Goal: Find specific page/section: Find specific page/section

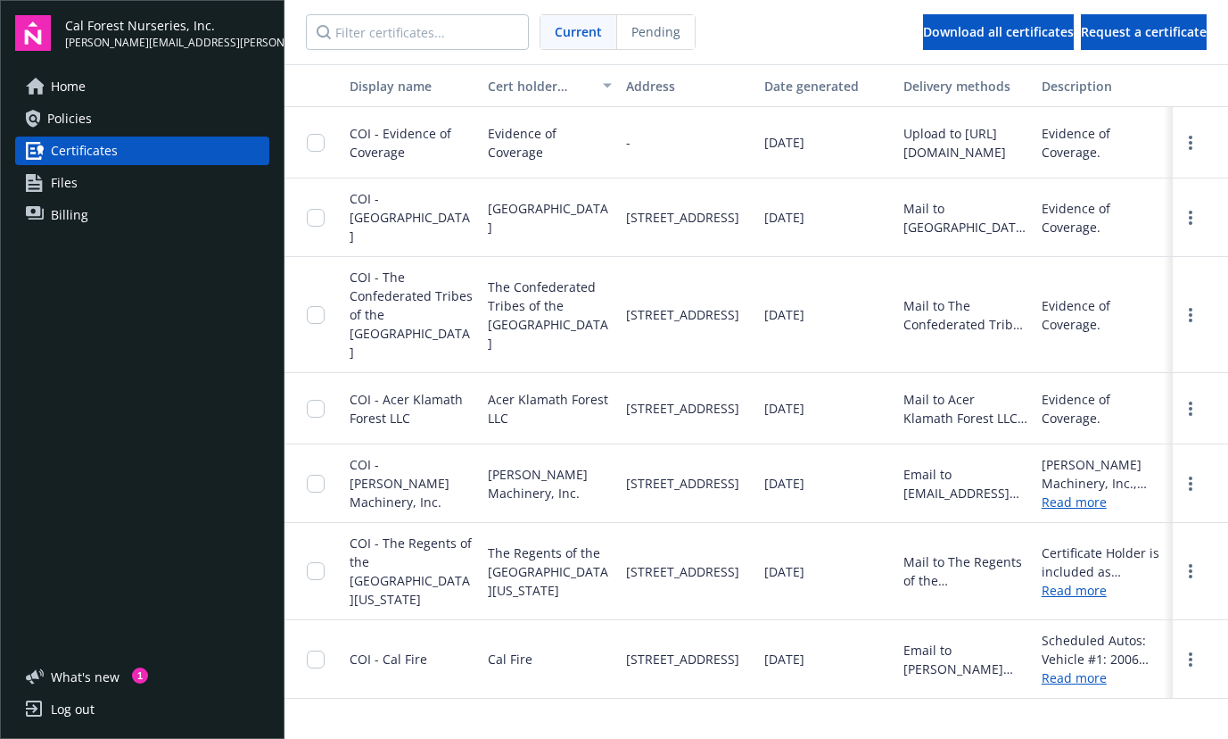
click at [86, 185] on link "Files" at bounding box center [142, 183] width 254 height 29
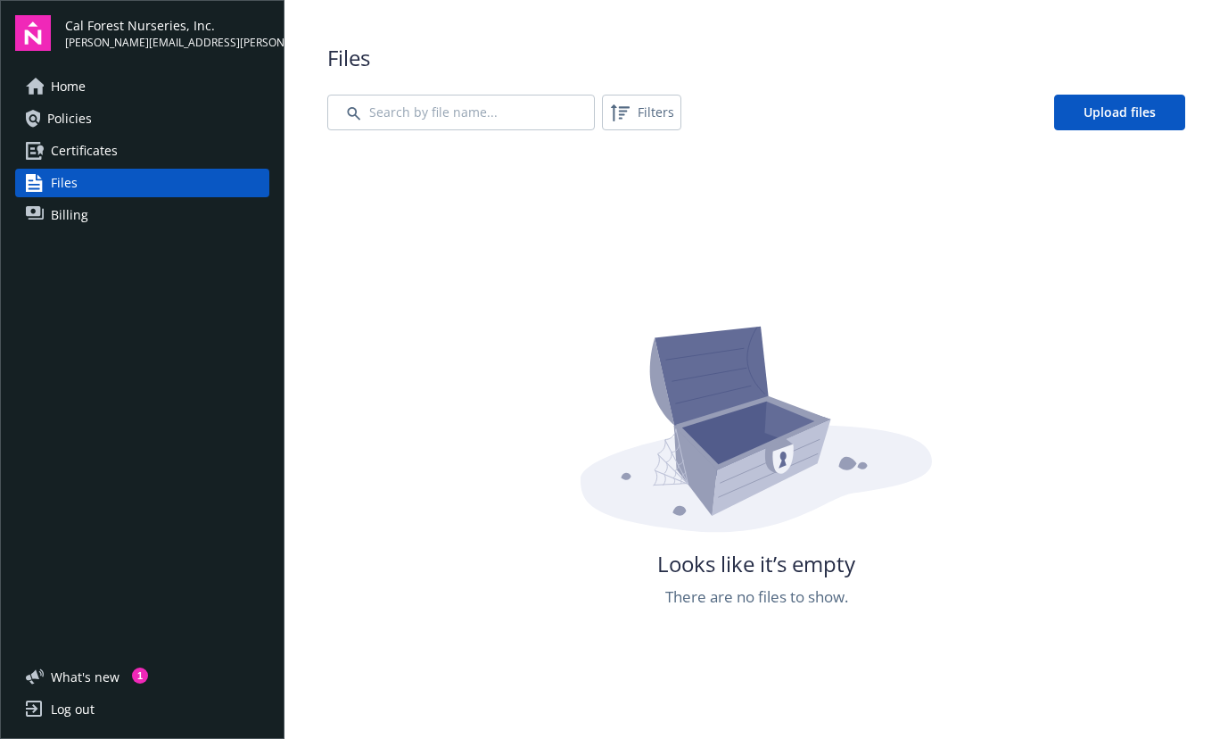
click at [86, 121] on span "Policies" at bounding box center [69, 118] width 45 height 29
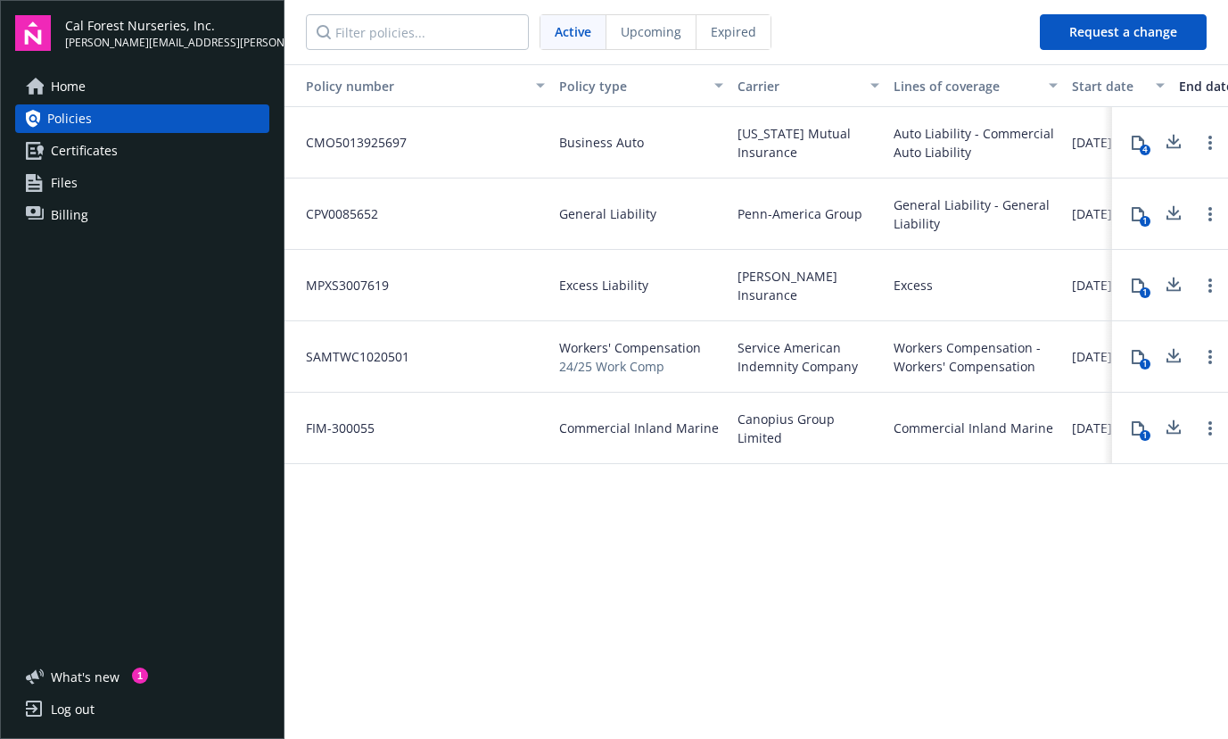
click at [103, 207] on link "Billing" at bounding box center [142, 215] width 254 height 29
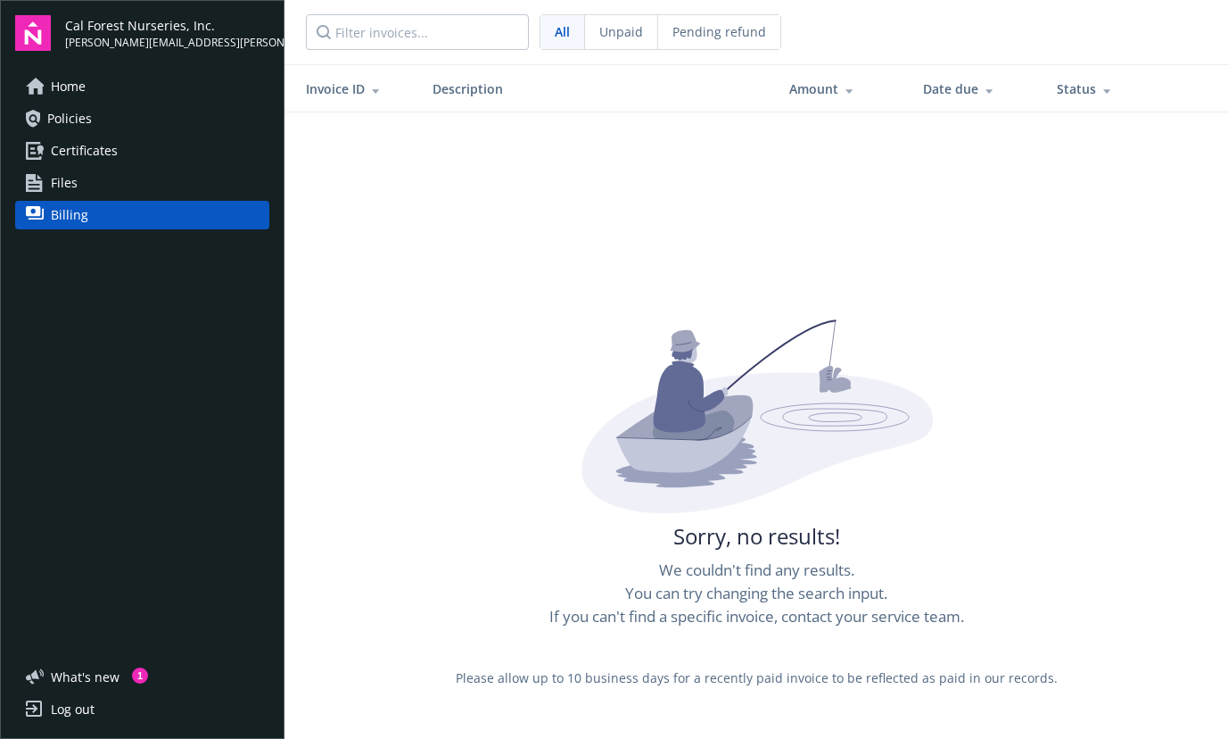
click at [77, 178] on link "Files" at bounding box center [142, 183] width 254 height 29
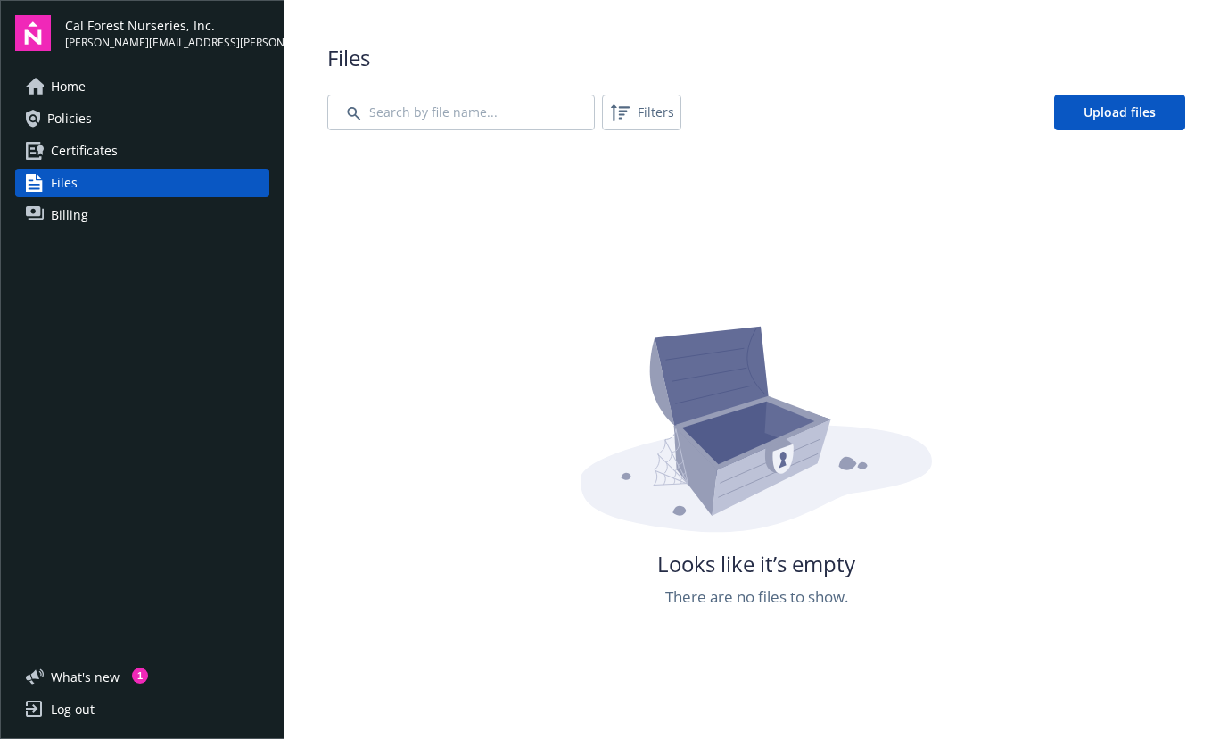
click at [70, 79] on span "Home" at bounding box center [68, 86] width 35 height 29
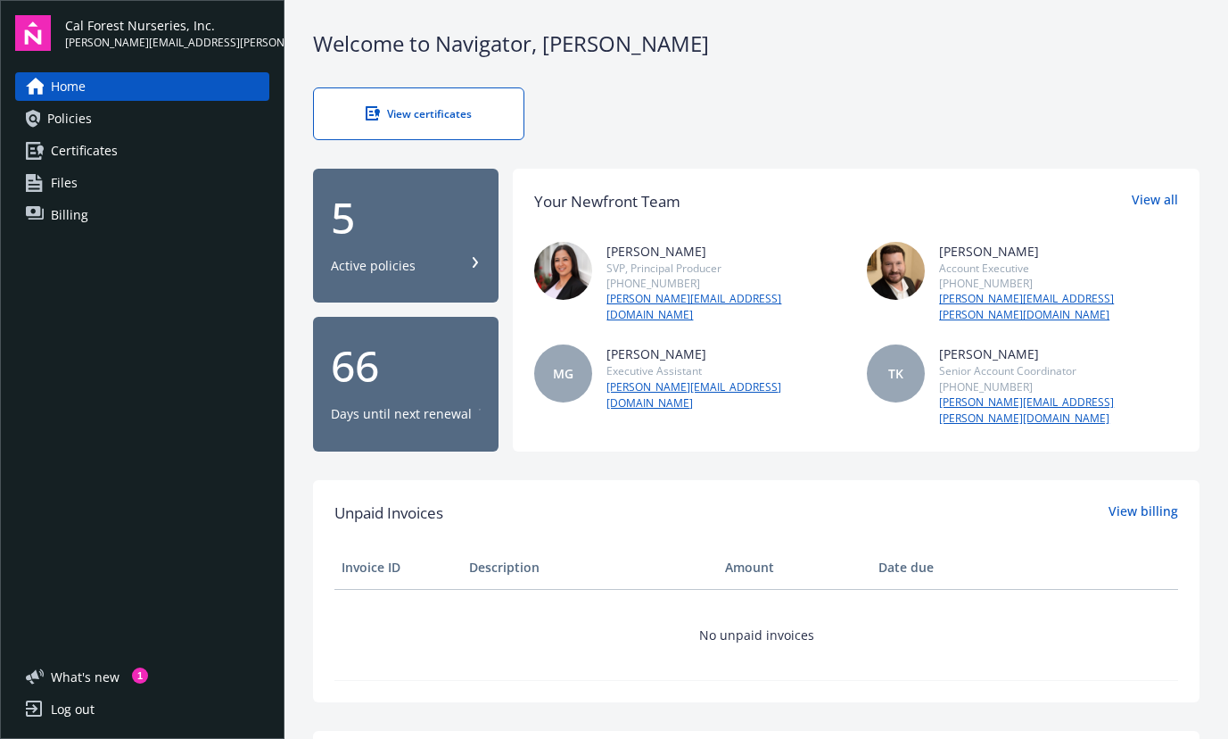
click at [396, 258] on div "Active policies" at bounding box center [373, 266] width 85 height 18
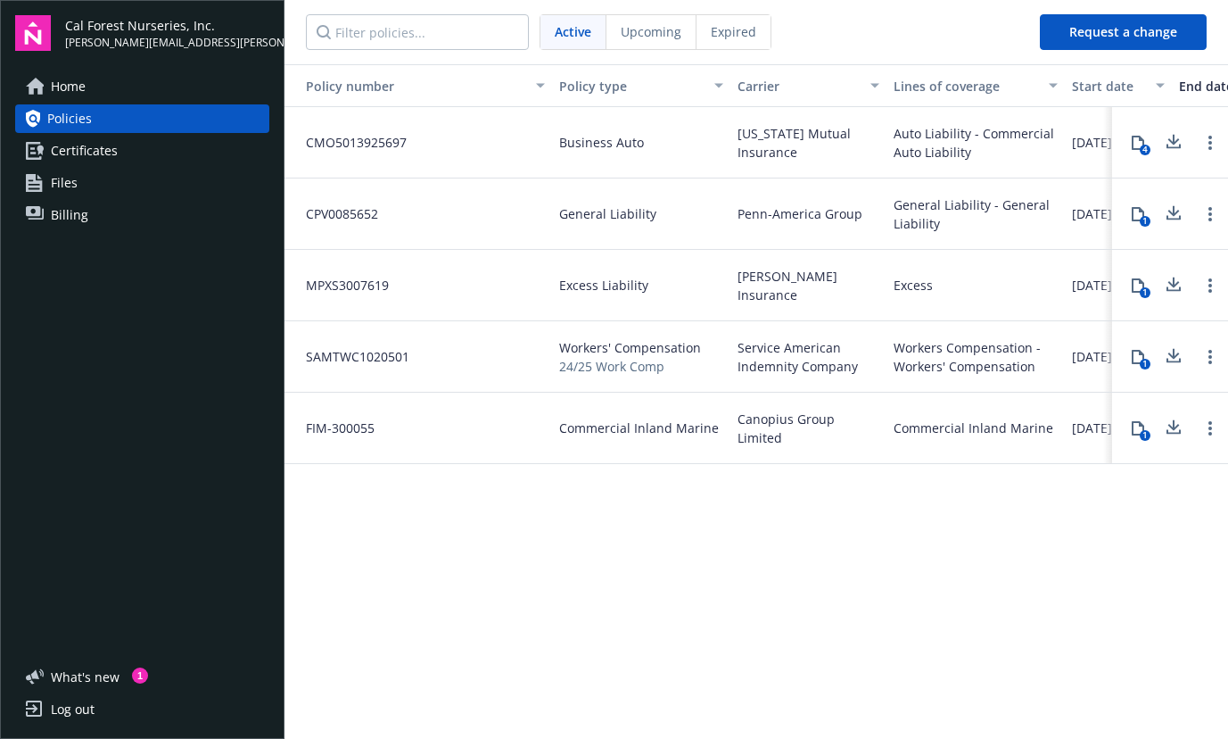
click at [78, 153] on span "Certificates" at bounding box center [84, 150] width 67 height 29
